Goal: Task Accomplishment & Management: Use online tool/utility

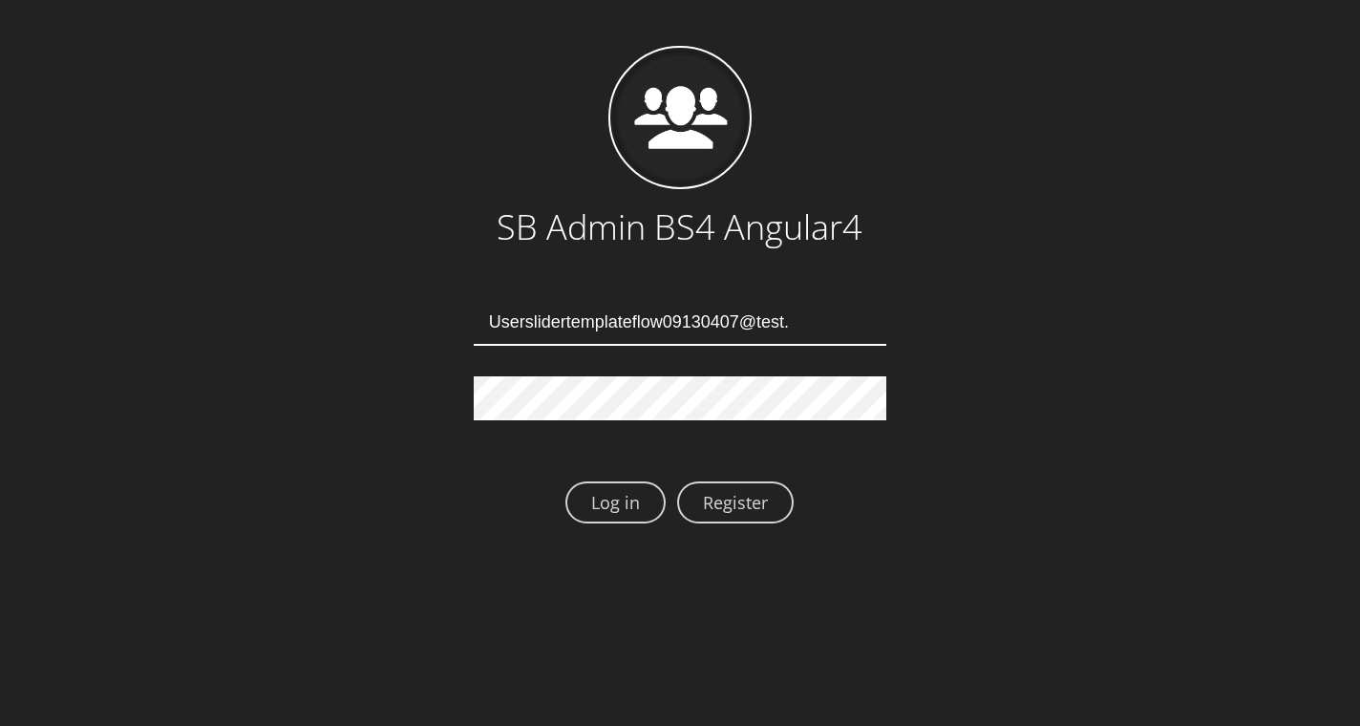
type input "[EMAIL_ADDRESS][DOMAIN_NAME]"
type input "Userslidertemplateflow09130411@test.qa"
